Goal: Task Accomplishment & Management: Complete application form

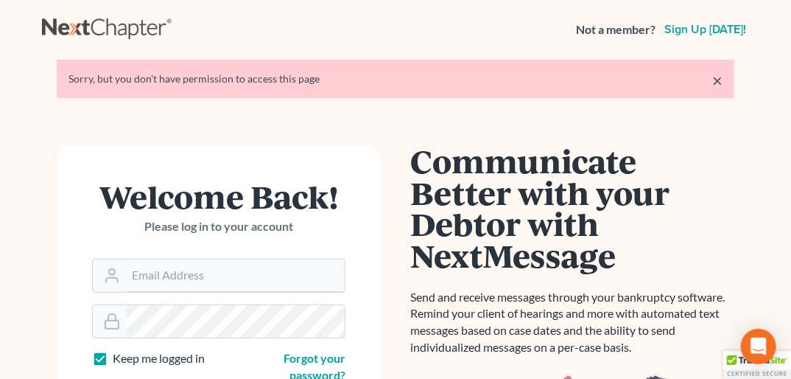
type input "doug@howardlawgroup.com"
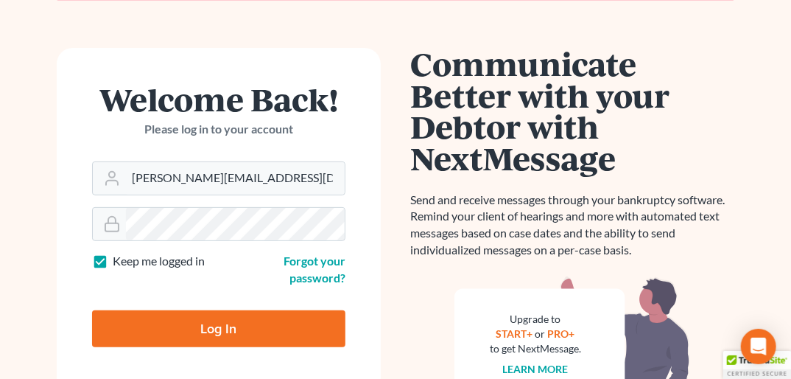
scroll to position [196, 0]
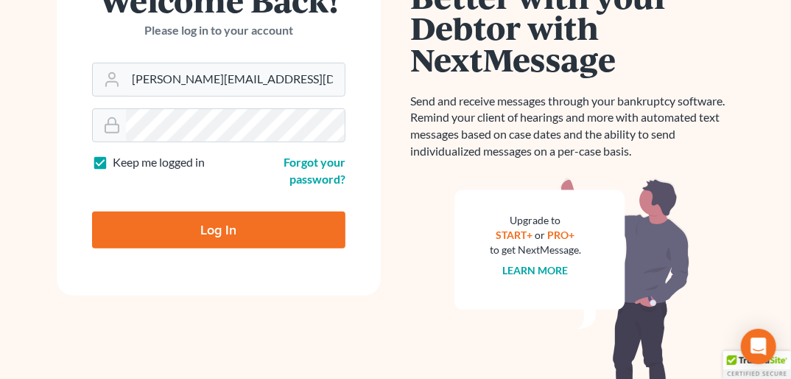
click at [273, 227] on input "Log In" at bounding box center [218, 229] width 253 height 37
type input "Thinking..."
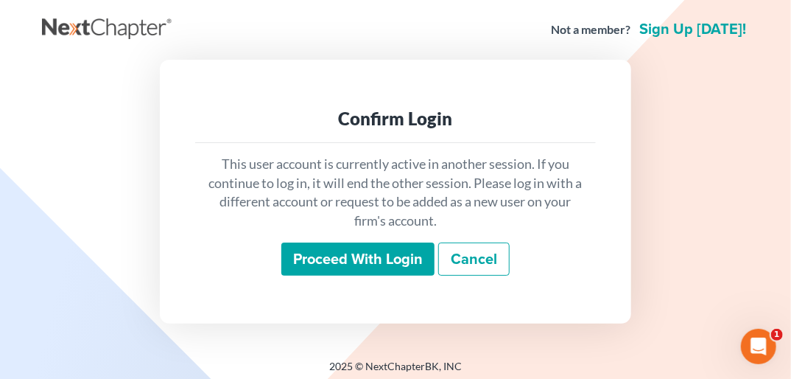
click at [369, 256] on input "Proceed with login" at bounding box center [357, 259] width 153 height 34
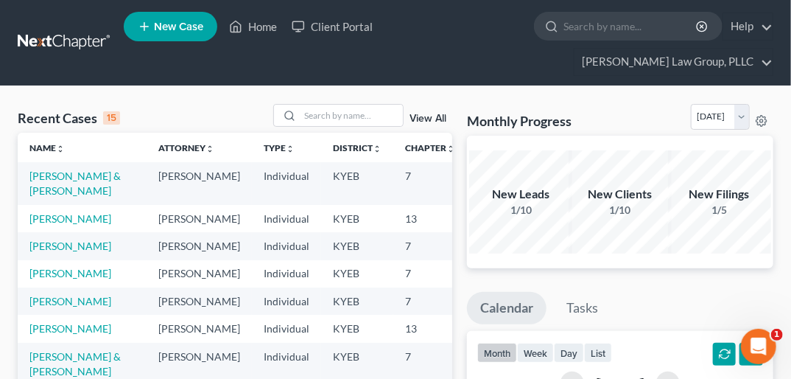
click at [173, 27] on span "New Case" at bounding box center [178, 26] width 49 height 11
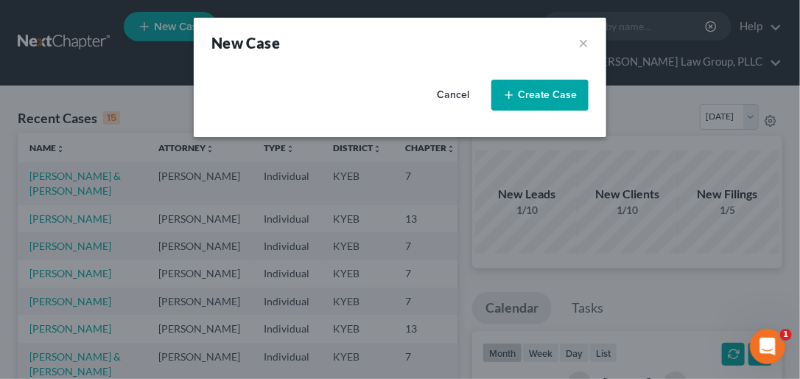
select select "32"
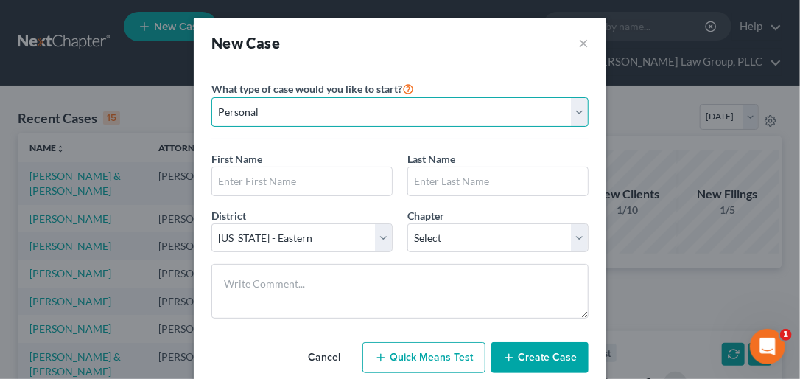
click at [572, 106] on select "Personal Business" at bounding box center [399, 111] width 377 height 29
click at [211, 97] on select "Personal Business" at bounding box center [399, 111] width 377 height 29
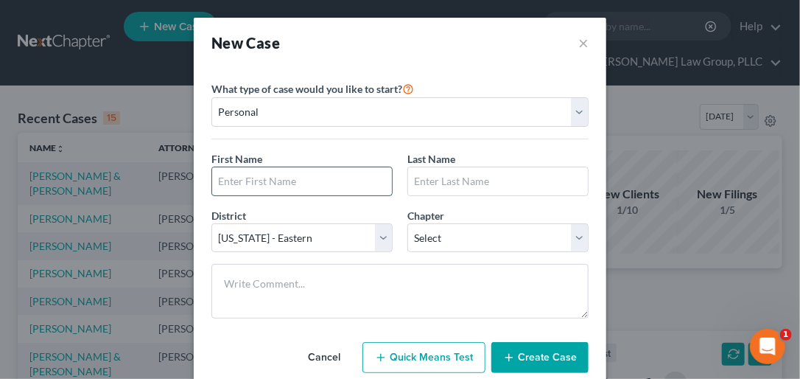
click at [314, 184] on input "text" at bounding box center [302, 181] width 180 height 28
type input "[PERSON_NAME]"
click at [417, 174] on input "text" at bounding box center [498, 181] width 180 height 28
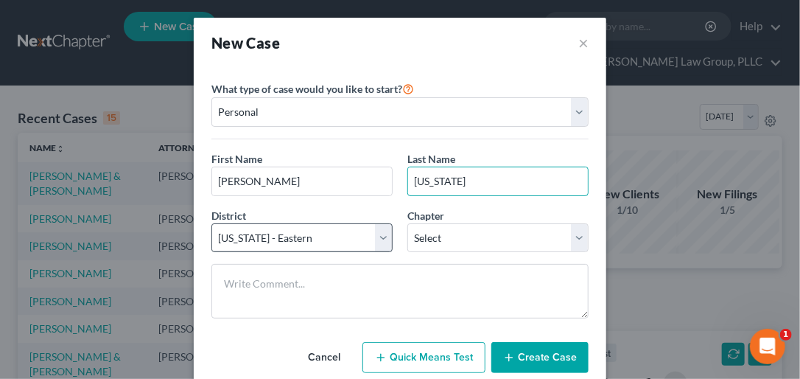
type input "[US_STATE]"
click at [383, 234] on select "Select [US_STATE] - [GEOGRAPHIC_DATA] [US_STATE] - [GEOGRAPHIC_DATA][US_STATE] …" at bounding box center [301, 237] width 181 height 29
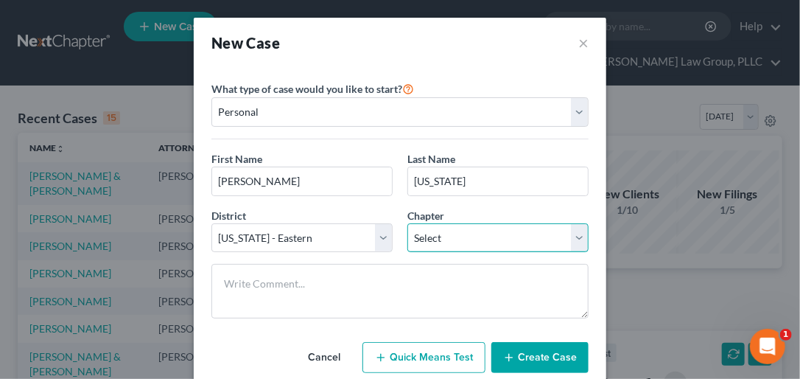
click at [575, 230] on select "Select 7 11 12 13" at bounding box center [497, 237] width 181 height 29
select select "3"
click at [407, 223] on select "Select 7 11 12 13" at bounding box center [497, 237] width 181 height 29
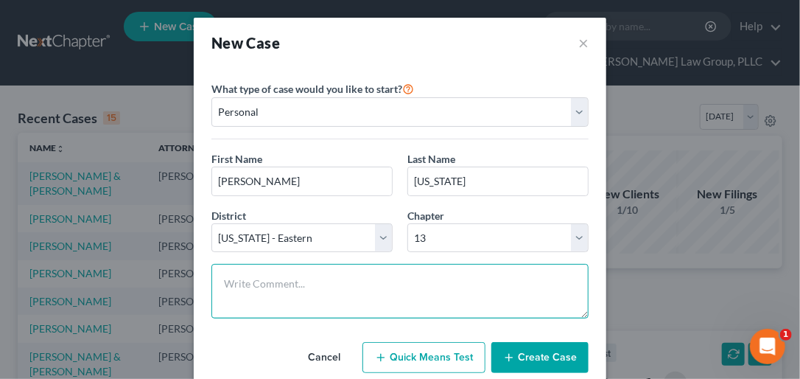
click at [268, 292] on textarea at bounding box center [399, 291] width 377 height 55
type textarea "BK"
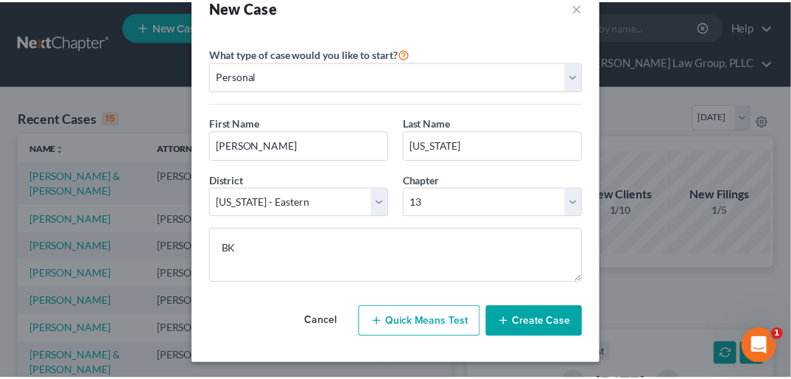
scroll to position [38, 0]
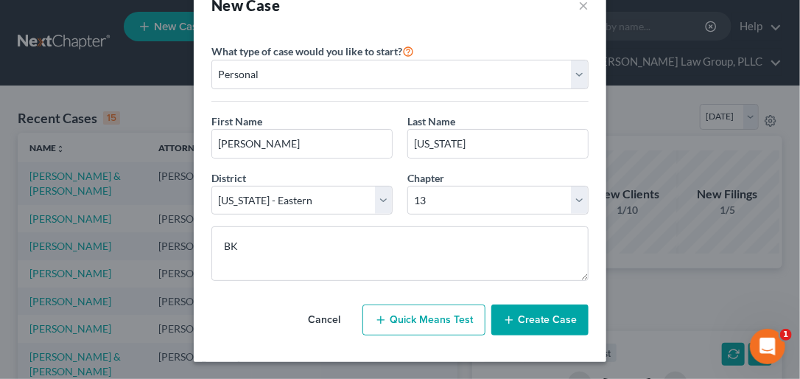
click at [545, 308] on button "Create Case" at bounding box center [539, 319] width 97 height 31
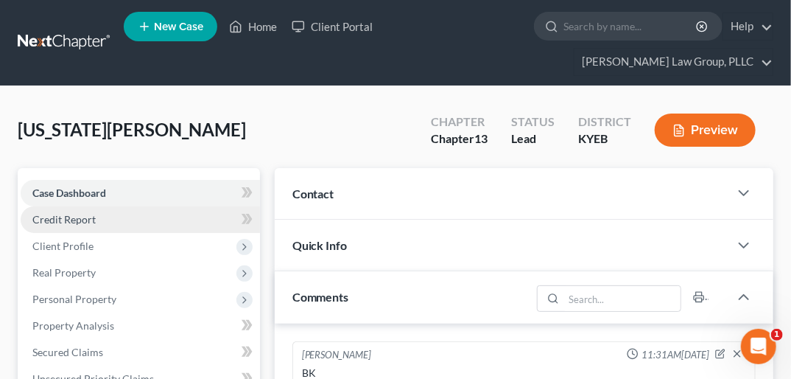
click at [88, 213] on span "Credit Report" at bounding box center [63, 219] width 63 height 13
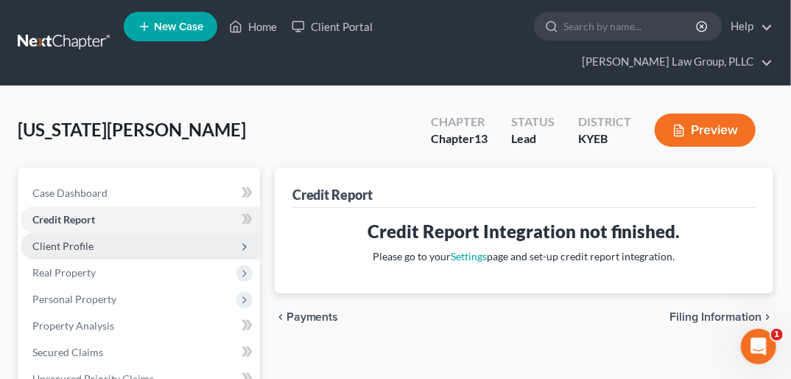
click at [88, 239] on span "Client Profile" at bounding box center [62, 245] width 61 height 13
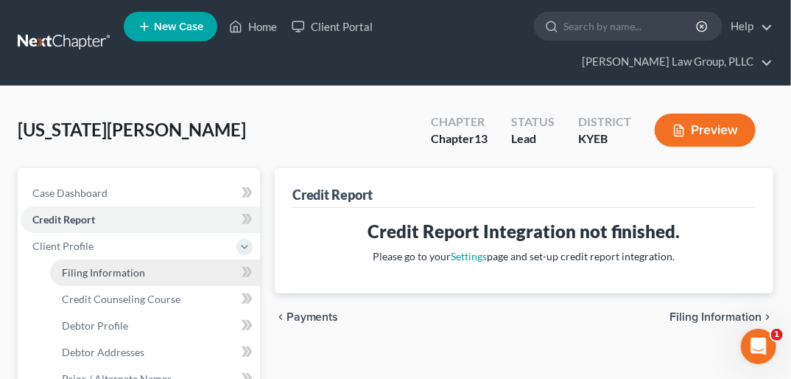
click at [141, 266] on span "Filing Information" at bounding box center [103, 272] width 83 height 13
select select "1"
select select "0"
select select "3"
select select "32"
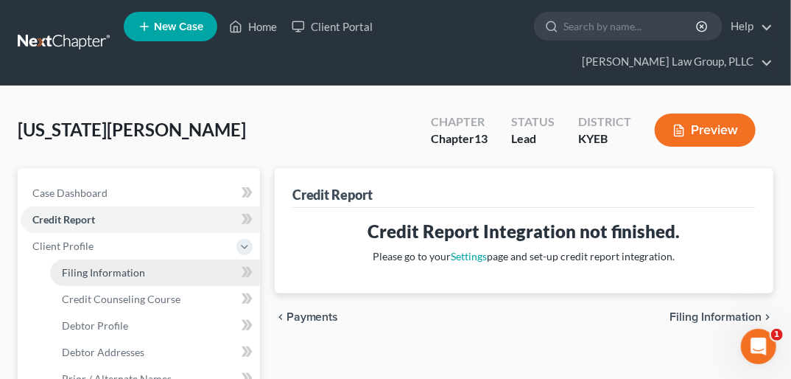
select select "18"
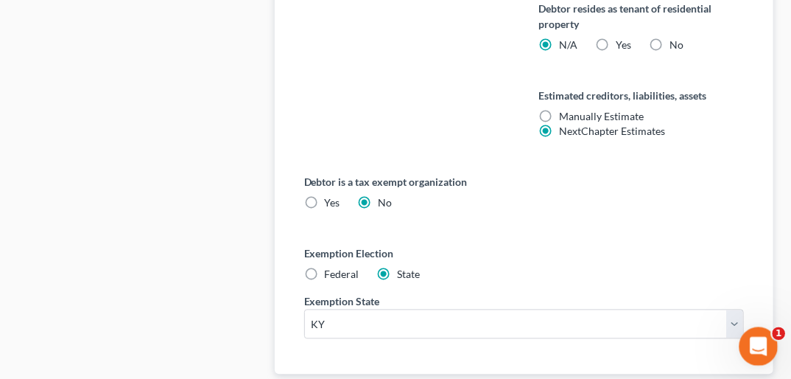
scroll to position [989, 0]
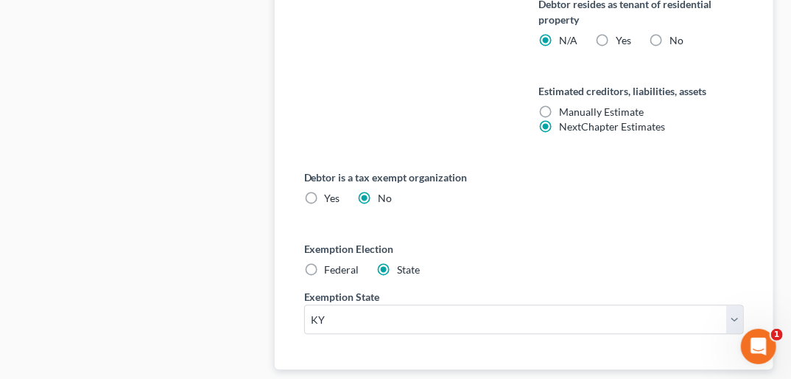
click at [325, 263] on label "Federal" at bounding box center [342, 270] width 35 height 15
click at [331, 263] on input "Federal" at bounding box center [336, 268] width 10 height 10
radio input "true"
radio input "false"
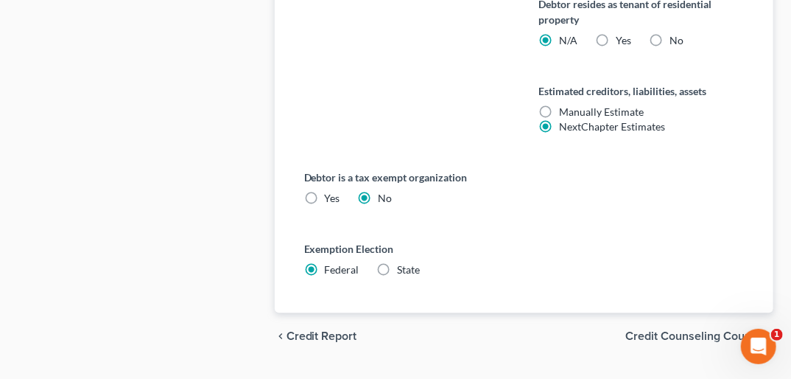
click at [731, 331] on span "Credit Counseling Course" at bounding box center [693, 337] width 136 height 12
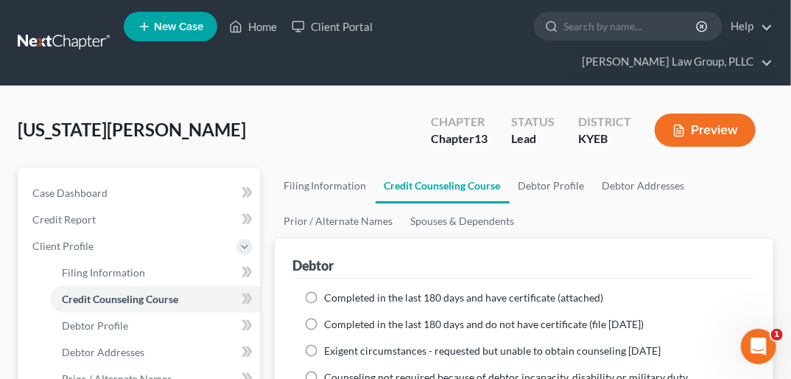
click at [325, 290] on label "Completed in the last 180 days and have certificate (attached)" at bounding box center [464, 297] width 279 height 15
click at [331, 290] on input "Completed in the last 180 days and have certificate (attached)" at bounding box center [336, 295] width 10 height 10
radio input "true"
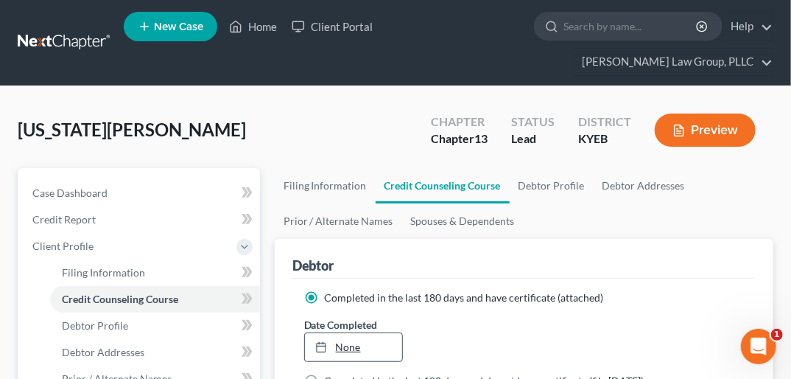
type input "[DATE]"
click at [348, 333] on link "[DATE]" at bounding box center [353, 347] width 97 height 28
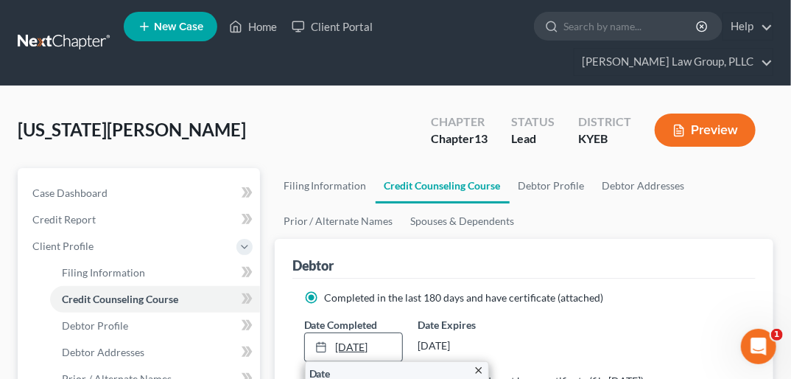
click at [317, 346] on line at bounding box center [321, 346] width 9 height 0
click at [326, 341] on icon at bounding box center [321, 347] width 12 height 12
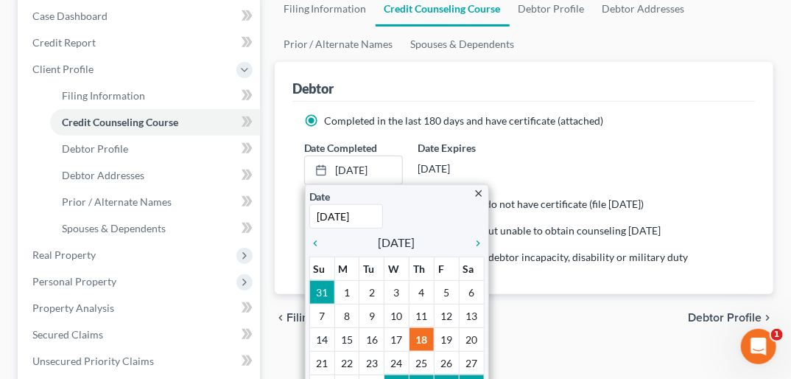
scroll to position [178, 0]
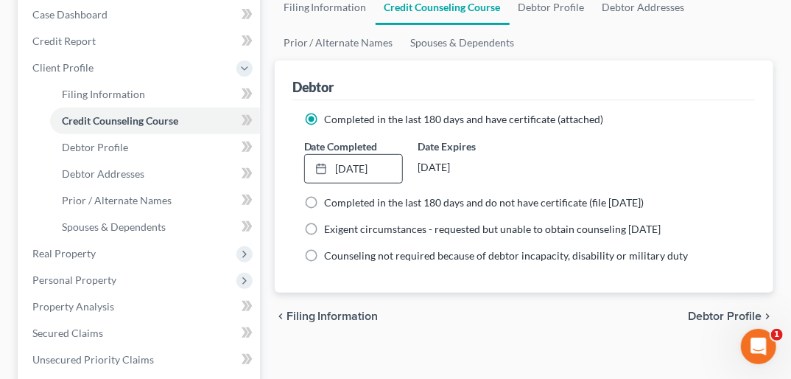
click at [740, 310] on span "Debtor Profile" at bounding box center [725, 316] width 74 height 12
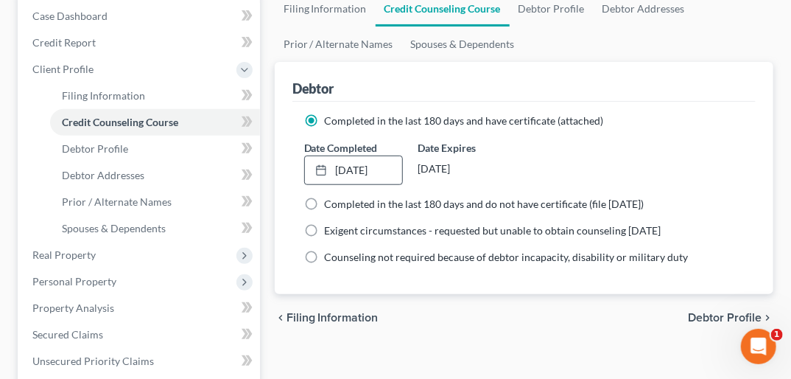
select select "0"
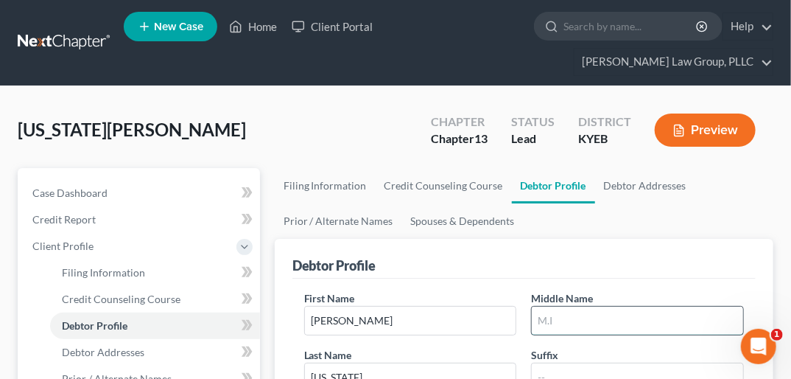
click at [550, 306] on input "text" at bounding box center [637, 320] width 211 height 28
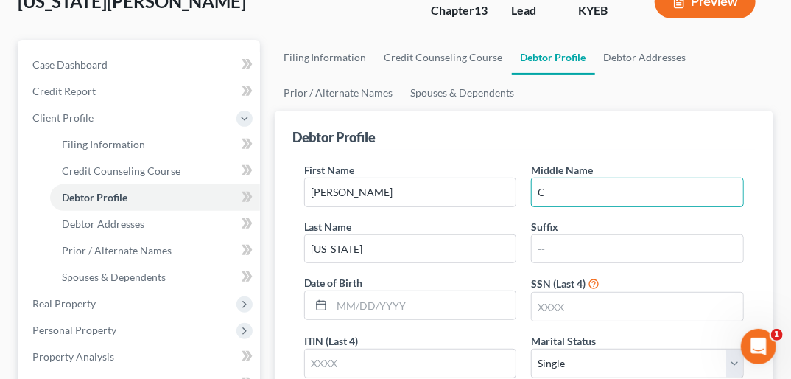
scroll to position [142, 0]
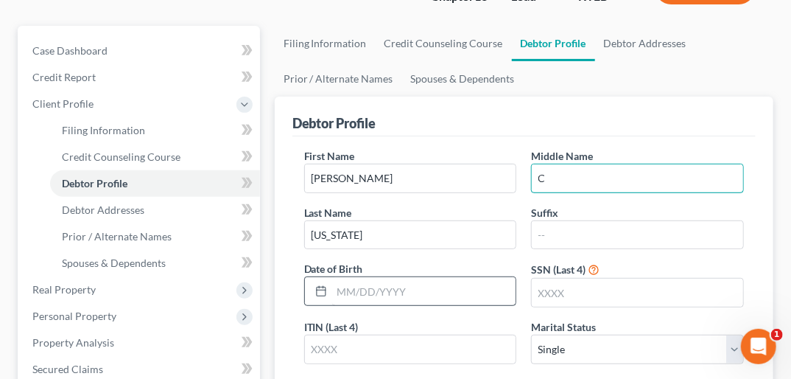
type input "C"
click at [345, 277] on input "text" at bounding box center [424, 291] width 184 height 28
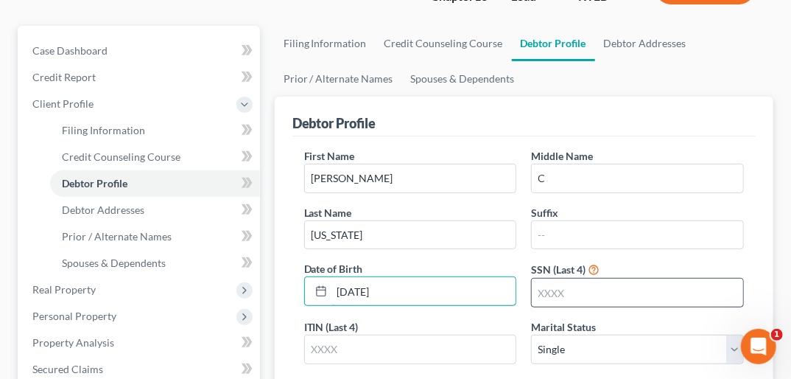
type input "[DATE]"
click at [548, 278] on input "text" at bounding box center [637, 292] width 211 height 28
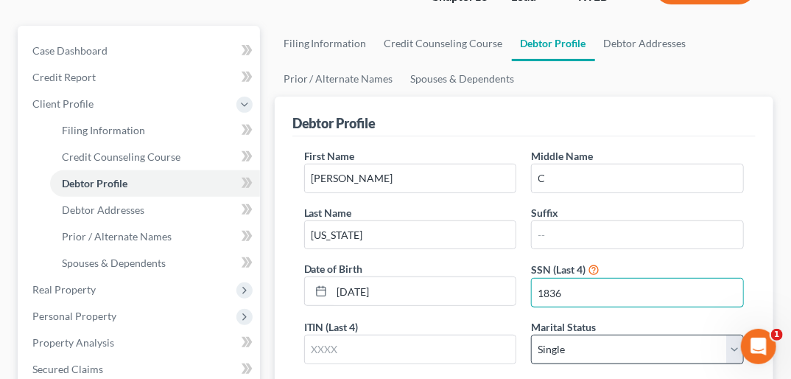
type input "1836"
click at [731, 334] on select "Select Single Married Separated Divorced Widowed" at bounding box center [637, 348] width 213 height 29
select select "3"
click at [531, 334] on select "Select Single Married Separated Divorced Widowed" at bounding box center [637, 348] width 213 height 29
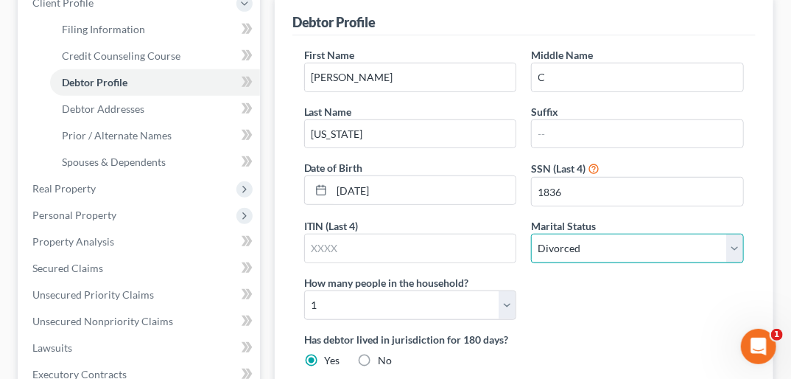
scroll to position [247, 0]
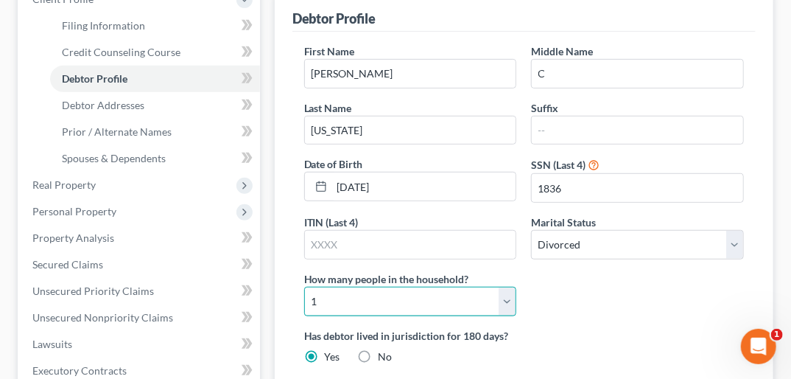
click at [512, 287] on select "Select 1 2 3 4 5 6 7 8 9 10 11 12 13 14 15 16 17 18 19 20" at bounding box center [410, 301] width 213 height 29
select select "1"
click at [304, 287] on select "Select 1 2 3 4 5 6 7 8 9 10 11 12 13 14 15 16 17 18 19 20" at bounding box center [410, 301] width 213 height 29
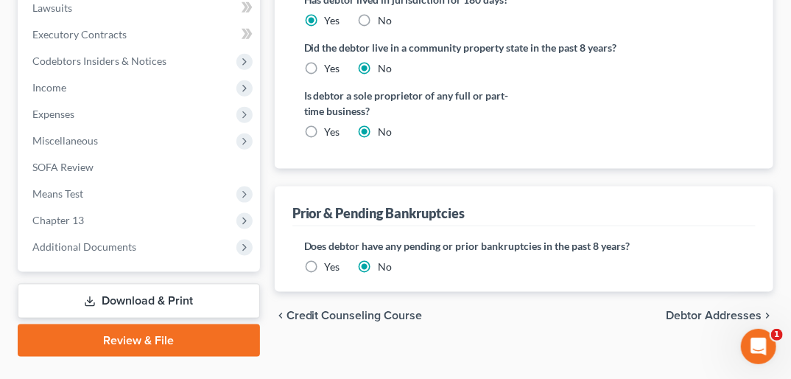
scroll to position [589, 0]
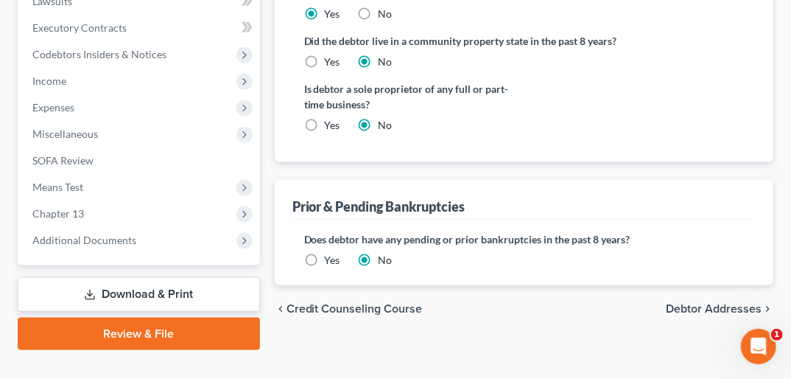
click at [736, 303] on span "Debtor Addresses" at bounding box center [714, 309] width 96 height 12
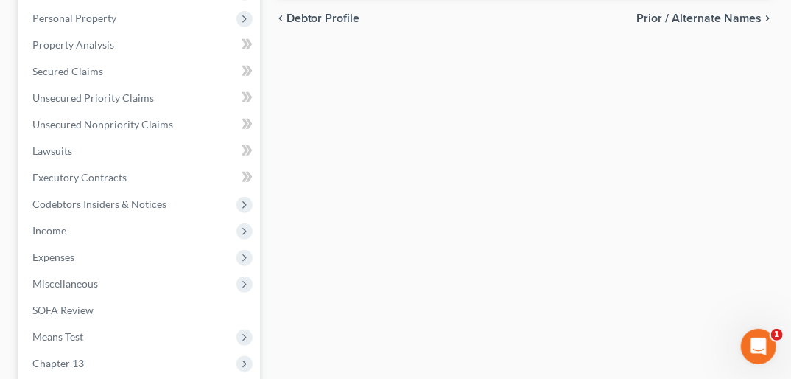
select select "0"
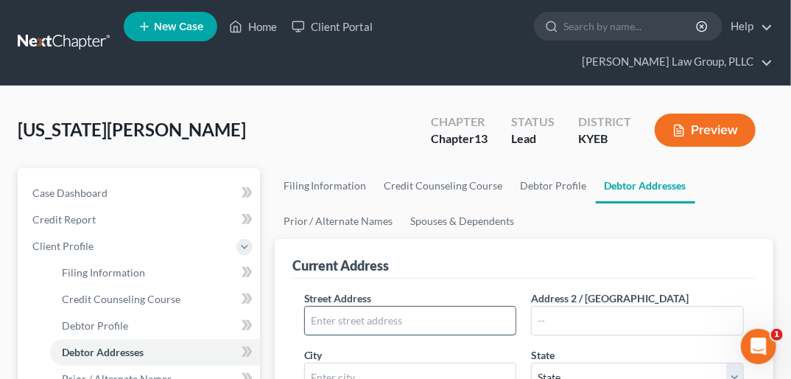
click at [371, 306] on input "text" at bounding box center [410, 320] width 211 height 28
type input "[STREET_ADDRESS][PERSON_NAME]"
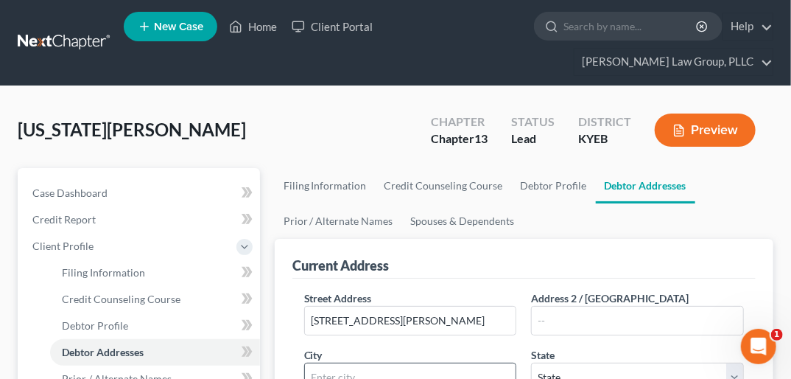
click at [348, 363] on input "text" at bounding box center [410, 377] width 211 height 28
type input "Lawrenceburg"
click at [731, 362] on select "State [US_STATE] AK AR AZ CA CO CT DE DC [GEOGRAPHIC_DATA] [GEOGRAPHIC_DATA] GU…" at bounding box center [637, 376] width 213 height 29
select select "18"
click at [531, 362] on select "State [US_STATE] AK AR AZ CA CO CT DE DC [GEOGRAPHIC_DATA] [GEOGRAPHIC_DATA] GU…" at bounding box center [637, 376] width 213 height 29
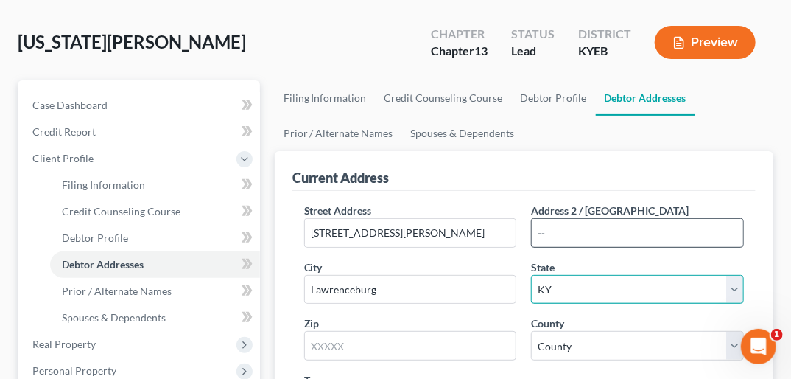
scroll to position [96, 0]
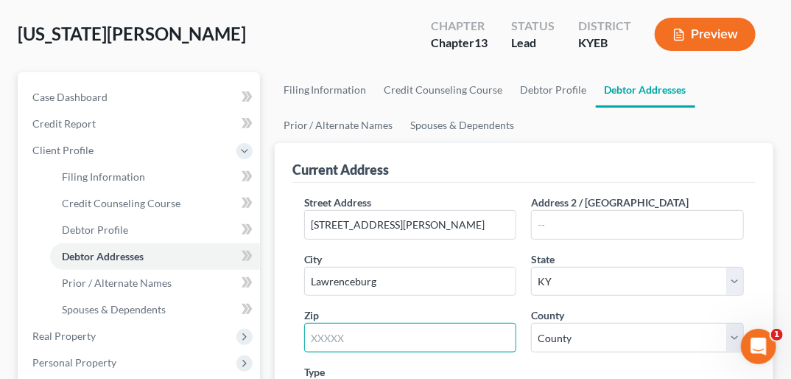
click at [349, 323] on input "text" at bounding box center [410, 337] width 213 height 29
type input "40342"
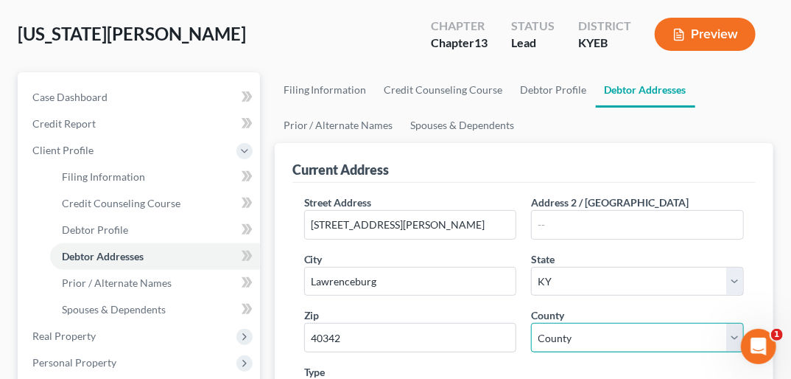
click at [729, 323] on select "County [GEOGRAPHIC_DATA] [GEOGRAPHIC_DATA] [GEOGRAPHIC_DATA] [GEOGRAPHIC_DATA] …" at bounding box center [637, 337] width 213 height 29
select select "2"
click at [531, 323] on select "County [GEOGRAPHIC_DATA] [GEOGRAPHIC_DATA] [GEOGRAPHIC_DATA] [GEOGRAPHIC_DATA] …" at bounding box center [637, 337] width 213 height 29
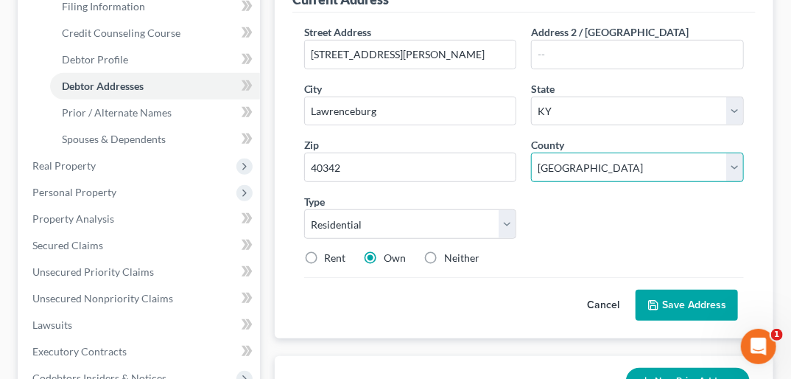
scroll to position [277, 0]
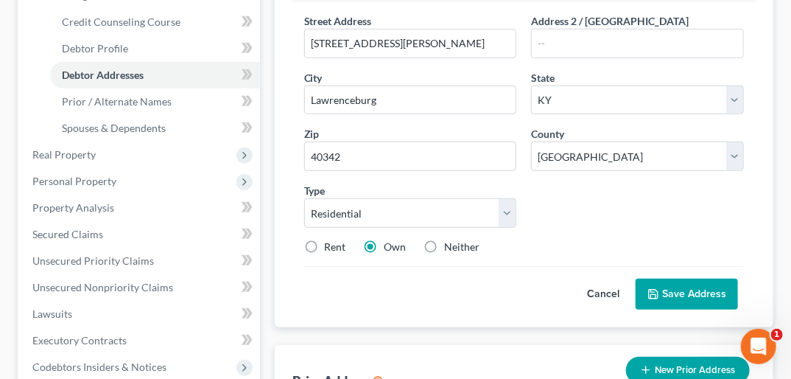
click at [720, 278] on button "Save Address" at bounding box center [687, 293] width 102 height 31
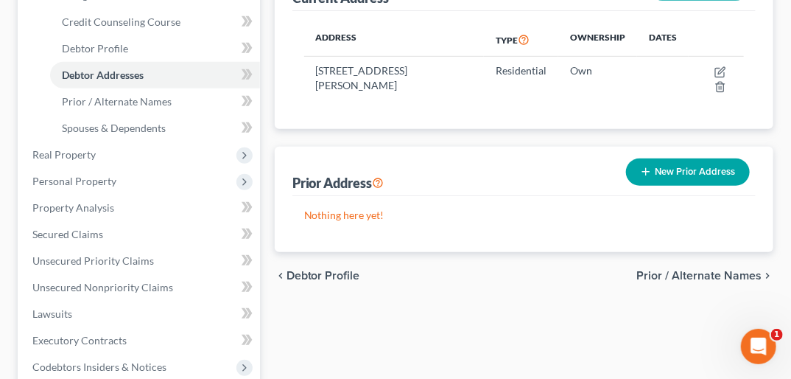
click at [710, 158] on button "New Prior Address" at bounding box center [688, 171] width 124 height 27
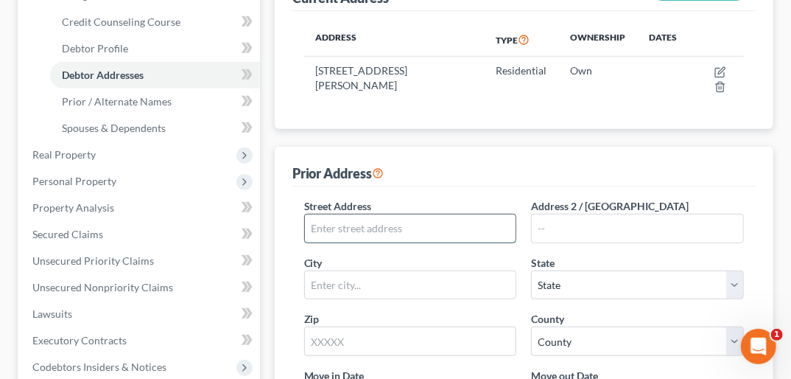
click at [364, 214] on input "text" at bounding box center [410, 228] width 211 height 28
type input "[STREET_ADDRESS][PERSON_NAME]"
click at [359, 271] on input "text" at bounding box center [410, 285] width 211 height 28
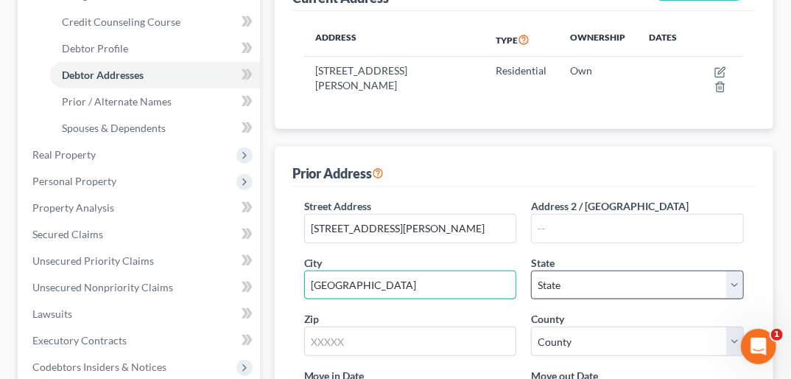
type input "[GEOGRAPHIC_DATA]"
click at [735, 270] on select "State [US_STATE] AK AR AZ CA CO CT DE DC [GEOGRAPHIC_DATA] [GEOGRAPHIC_DATA] GU…" at bounding box center [637, 284] width 213 height 29
select select "18"
click at [531, 270] on select "State [US_STATE] AK AR AZ CA CO CT DE DC [GEOGRAPHIC_DATA] [GEOGRAPHIC_DATA] GU…" at bounding box center [637, 284] width 213 height 29
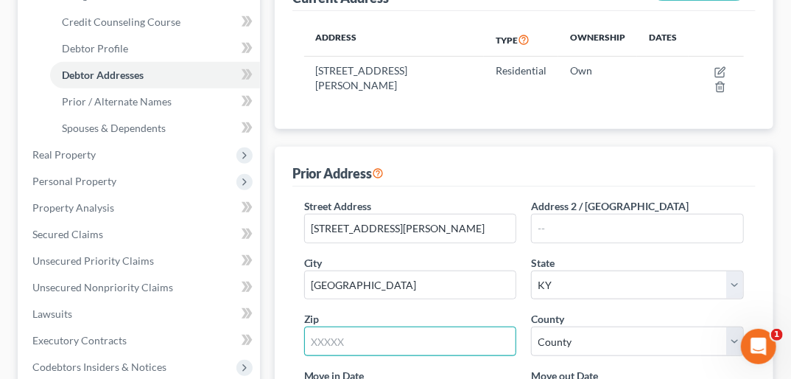
click at [401, 326] on input "text" at bounding box center [410, 340] width 213 height 29
type input "40342"
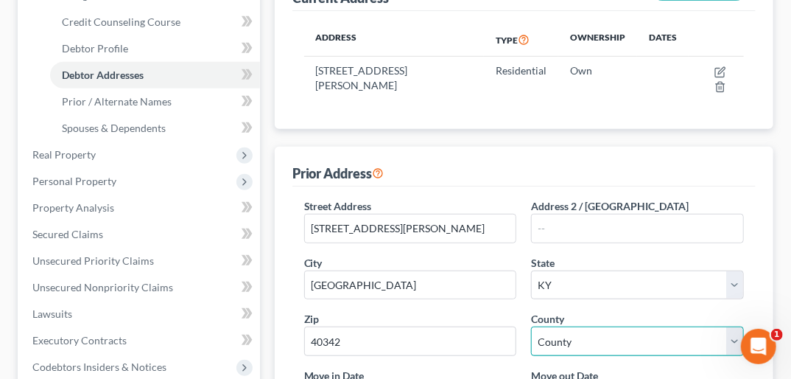
click at [734, 326] on select "County [GEOGRAPHIC_DATA] [GEOGRAPHIC_DATA] [GEOGRAPHIC_DATA] [GEOGRAPHIC_DATA] …" at bounding box center [637, 340] width 213 height 29
type input "Lawrenceburg"
select select "2"
click at [531, 326] on select "County [GEOGRAPHIC_DATA] [GEOGRAPHIC_DATA] [GEOGRAPHIC_DATA] [GEOGRAPHIC_DATA] …" at bounding box center [637, 340] width 213 height 29
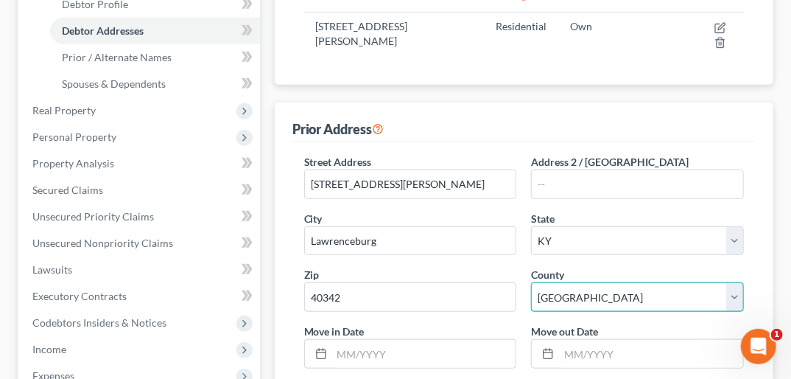
scroll to position [341, 0]
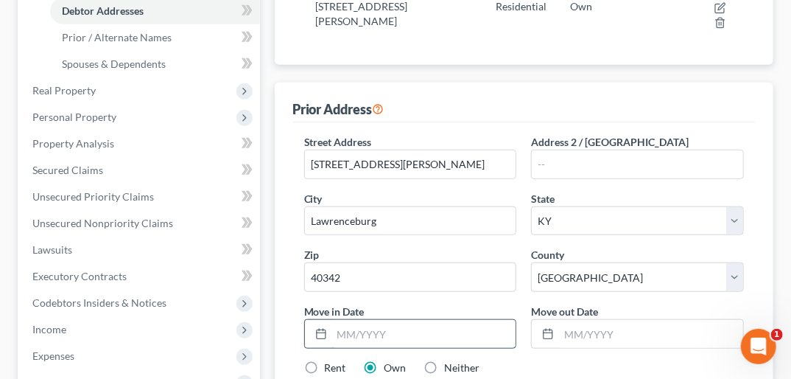
click at [340, 320] on input "text" at bounding box center [424, 334] width 184 height 28
type input "01/01/0000"
click at [573, 320] on input "text" at bounding box center [651, 334] width 184 height 28
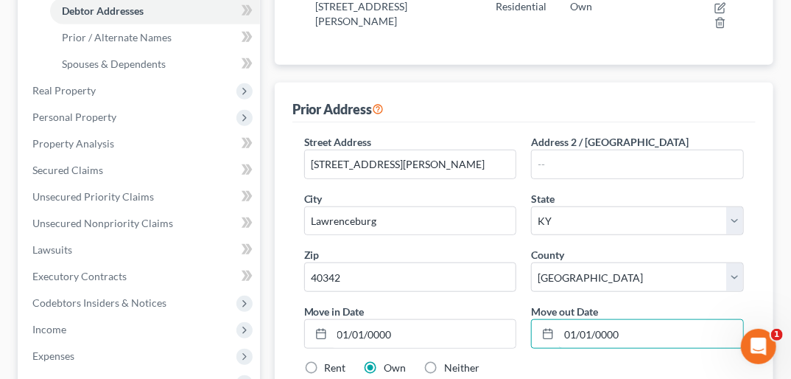
type input "01/01/0000"
click at [445, 360] on label "Neither" at bounding box center [462, 367] width 35 height 15
click at [451, 360] on input "Neither" at bounding box center [456, 365] width 10 height 10
radio input "true"
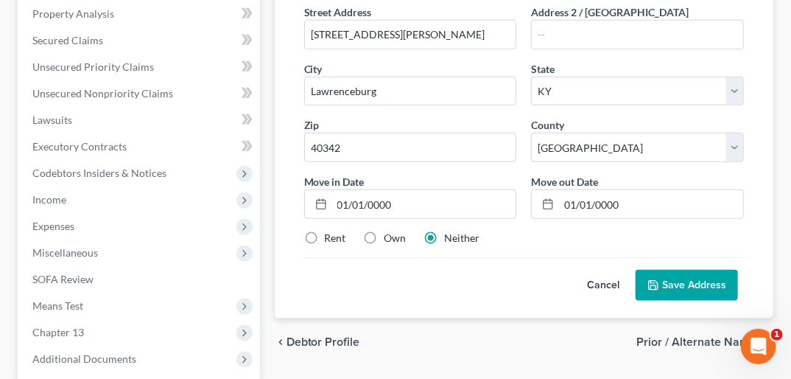
click at [707, 270] on button "Save Address" at bounding box center [687, 285] width 102 height 31
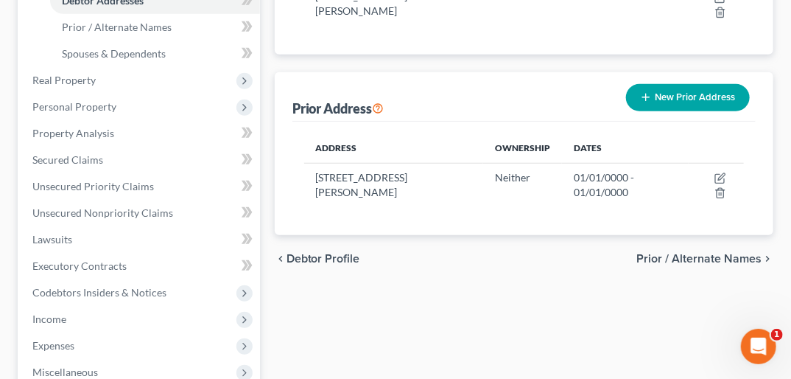
scroll to position [332, 0]
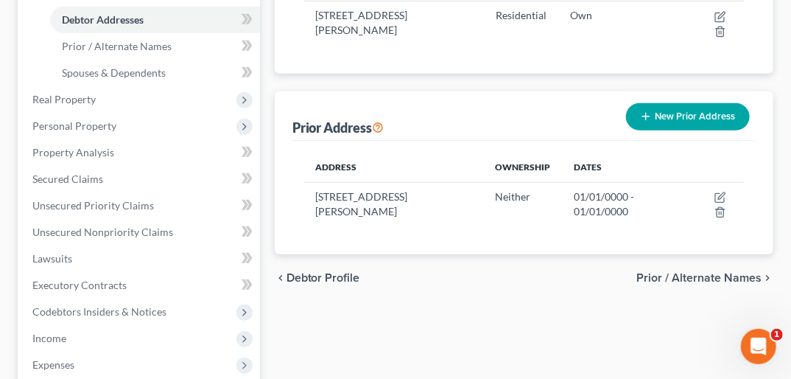
click at [687, 103] on button "New Prior Address" at bounding box center [688, 116] width 124 height 27
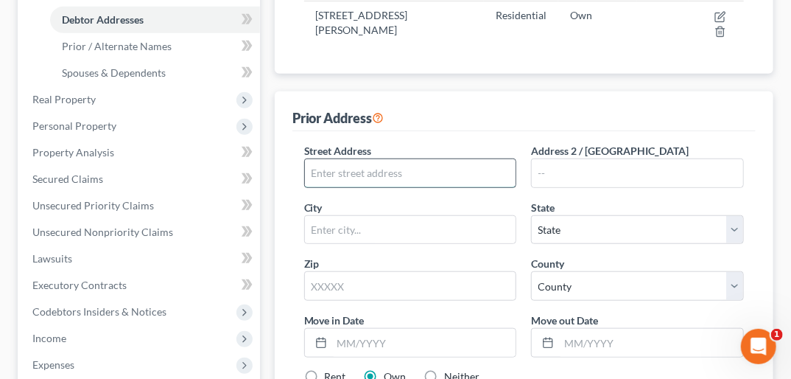
click at [416, 159] on input "text" at bounding box center [410, 173] width 211 height 28
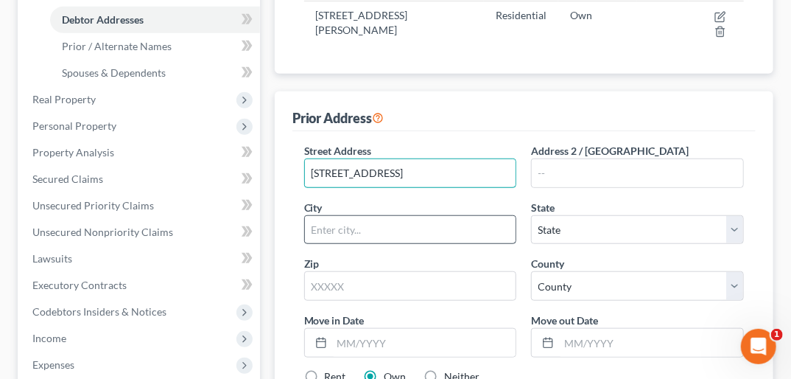
type input "[STREET_ADDRESS]"
click at [361, 216] on input "text" at bounding box center [410, 230] width 211 height 28
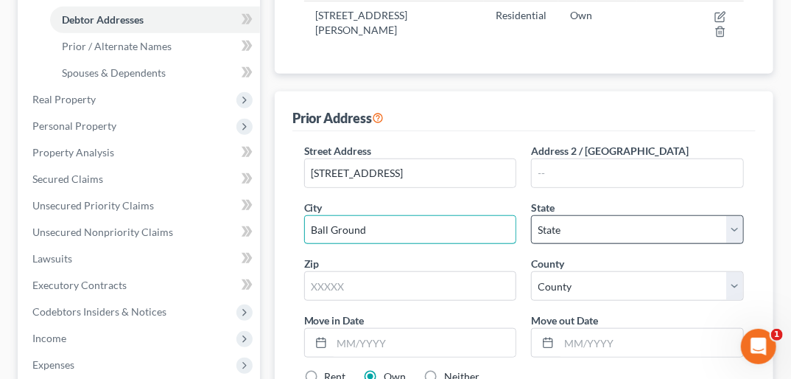
type input "Ball Ground"
click at [734, 215] on select "State [US_STATE] AK AR AZ CA CO CT DE DC [GEOGRAPHIC_DATA] [GEOGRAPHIC_DATA] GU…" at bounding box center [637, 229] width 213 height 29
select select "10"
click at [531, 215] on select "State [US_STATE] AK AR AZ CA CO CT DE DC [GEOGRAPHIC_DATA] [GEOGRAPHIC_DATA] GU…" at bounding box center [637, 229] width 213 height 29
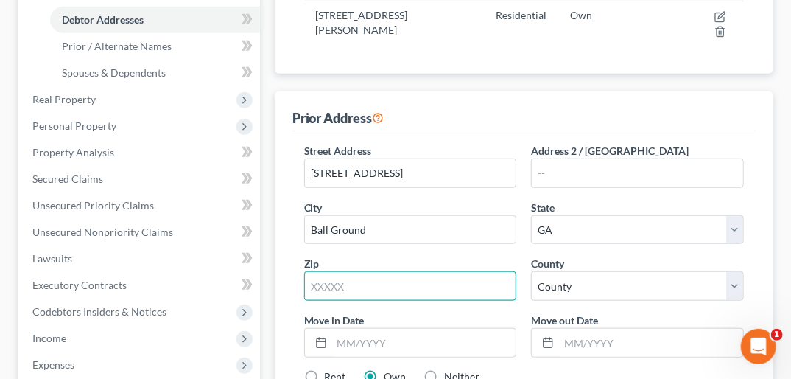
click at [401, 271] on input "text" at bounding box center [410, 285] width 213 height 29
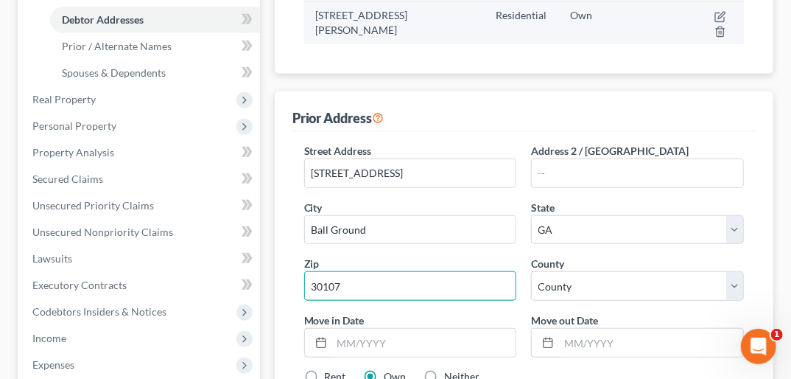
type input "30107"
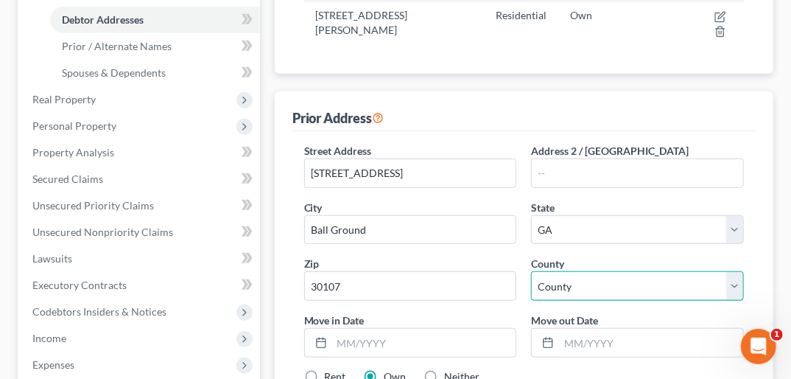
click at [554, 271] on select "County [GEOGRAPHIC_DATA] [GEOGRAPHIC_DATA] [GEOGRAPHIC_DATA] [GEOGRAPHIC_DATA] …" at bounding box center [637, 285] width 213 height 29
select select "27"
click at [531, 271] on select "County [GEOGRAPHIC_DATA] [GEOGRAPHIC_DATA] [GEOGRAPHIC_DATA] [GEOGRAPHIC_DATA] …" at bounding box center [637, 285] width 213 height 29
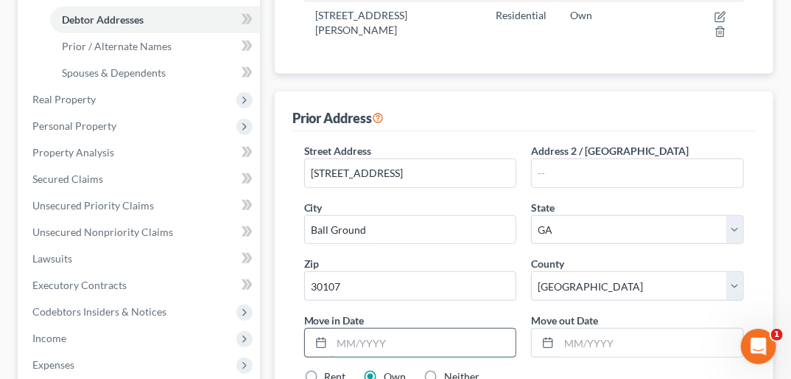
click at [351, 329] on input "text" at bounding box center [424, 343] width 184 height 28
type input "01/01/0000"
click at [563, 329] on input "text" at bounding box center [651, 343] width 184 height 28
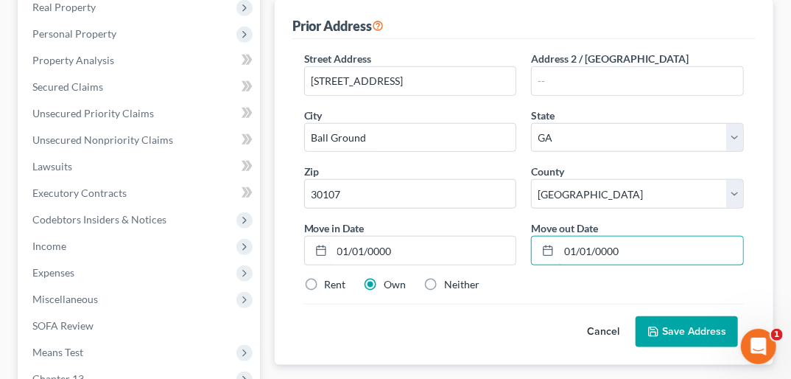
scroll to position [481, 0]
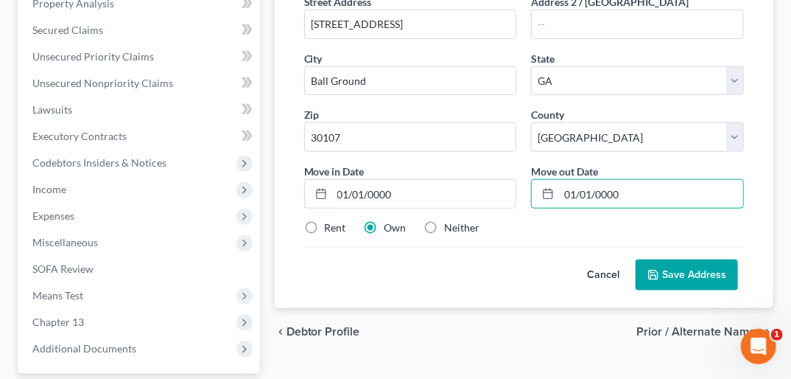
type input "01/01/0000"
click at [445, 220] on label "Neither" at bounding box center [462, 227] width 35 height 15
click at [451, 220] on input "Neither" at bounding box center [456, 225] width 10 height 10
radio input "true"
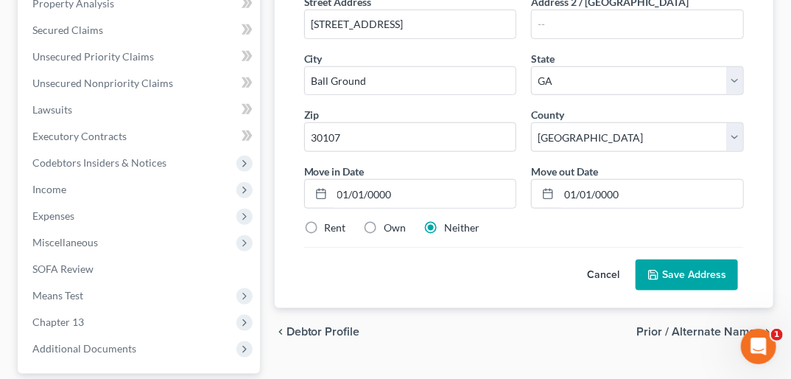
click at [680, 259] on button "Save Address" at bounding box center [687, 274] width 102 height 31
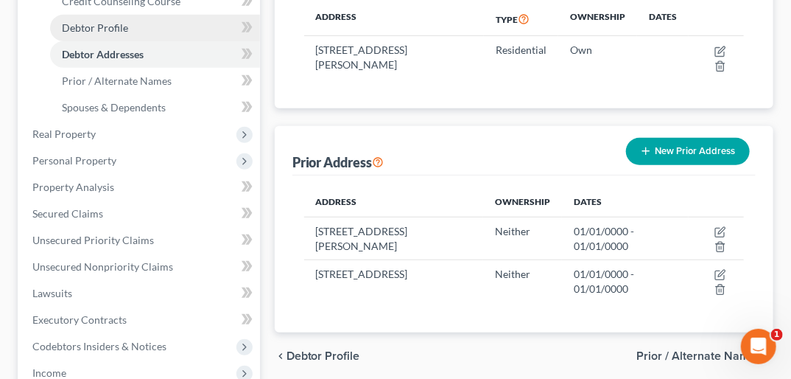
scroll to position [281, 0]
